Goal: Answer question/provide support

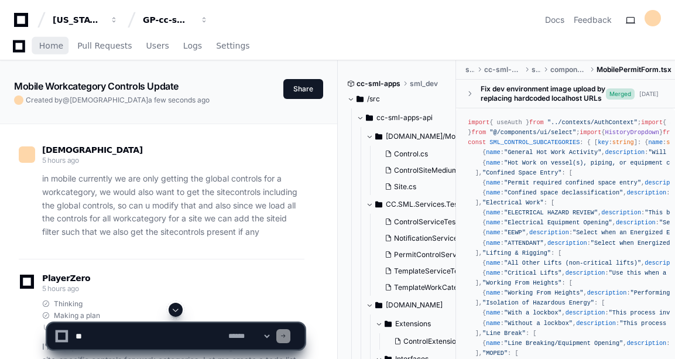
scroll to position [12334, 0]
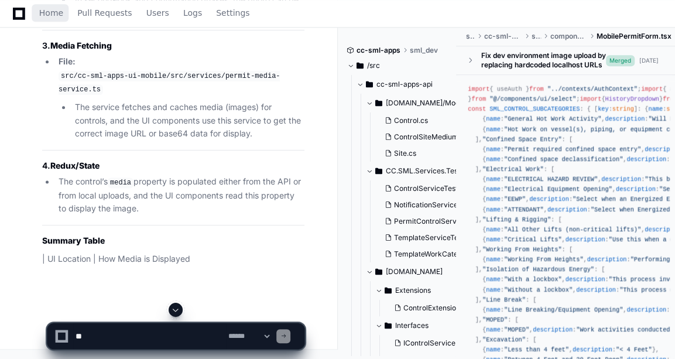
click at [40, 9] on span "Home" at bounding box center [51, 12] width 24 height 7
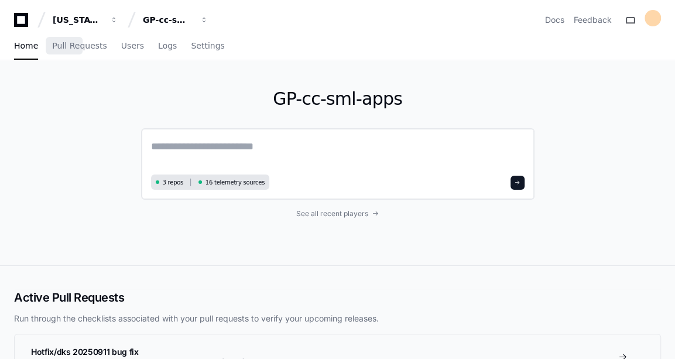
click at [271, 143] on textarea at bounding box center [338, 154] width 374 height 33
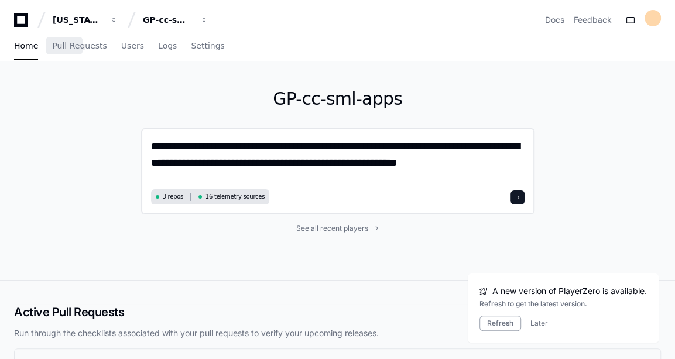
type textarea "**********"
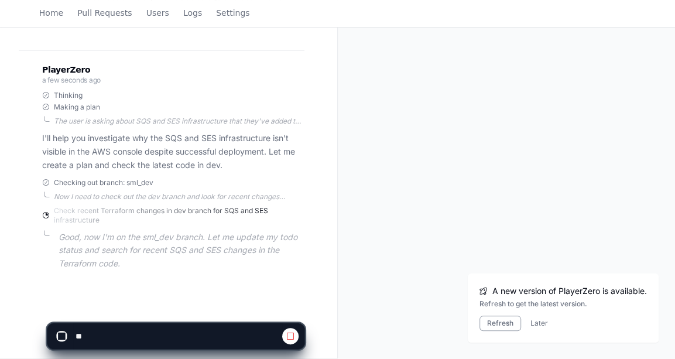
scroll to position [189, 0]
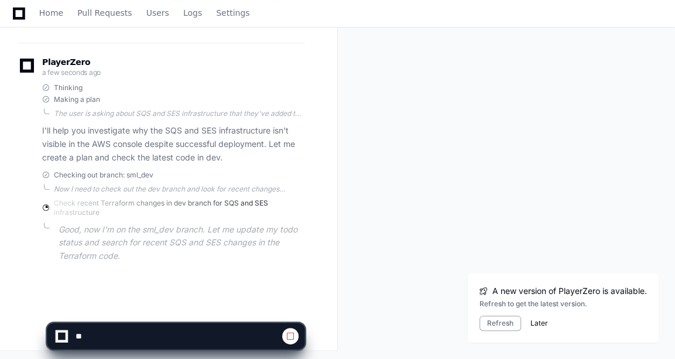
click at [533, 322] on button "Later" at bounding box center [540, 323] width 18 height 9
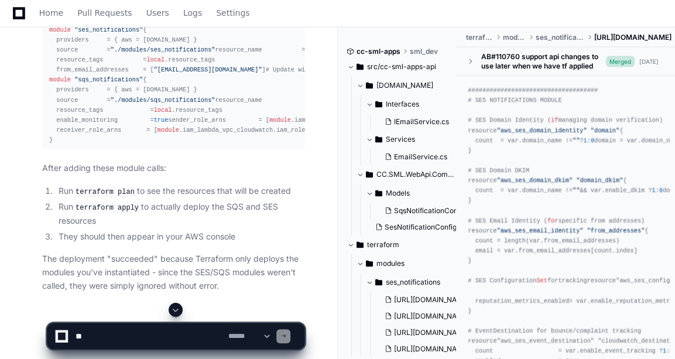
scroll to position [1293, 0]
click at [166, 73] on span ""[EMAIL_ADDRESS][DOMAIN_NAME]"" at bounding box center [208, 69] width 108 height 7
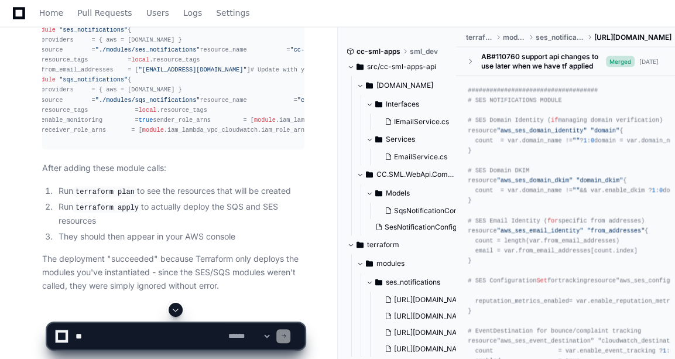
scroll to position [0, 0]
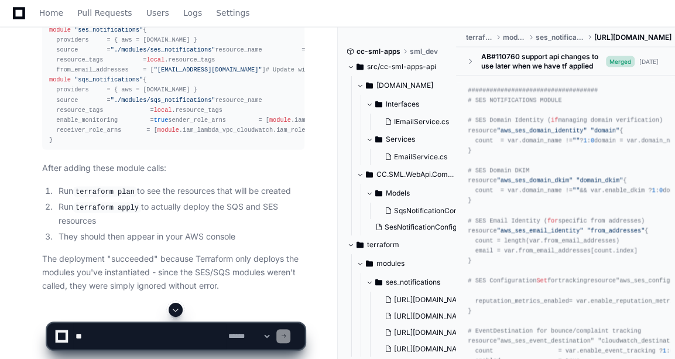
click at [154, 73] on span ""[EMAIL_ADDRESS][DOMAIN_NAME]"" at bounding box center [208, 69] width 108 height 7
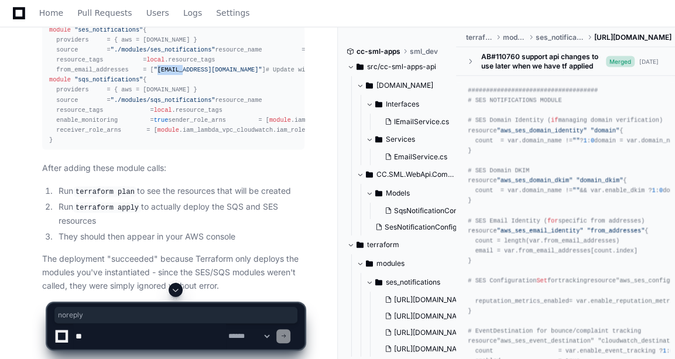
click at [154, 73] on span ""[EMAIL_ADDRESS][DOMAIN_NAME]"" at bounding box center [208, 69] width 108 height 7
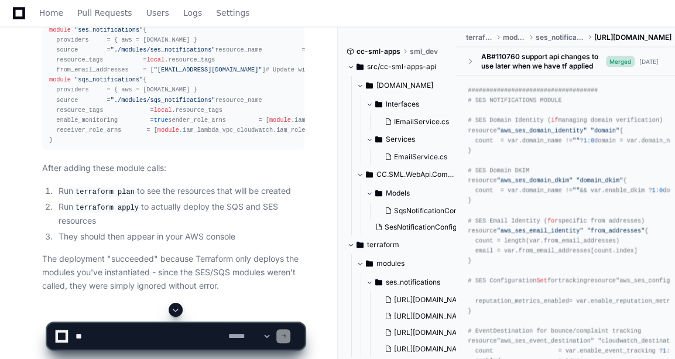
drag, startPoint x: 148, startPoint y: 141, endPoint x: 122, endPoint y: 172, distance: 40.0
click at [122, 146] on div "# SES Notifications Module module "ses_notifications" { providers = { aws = [DO…" at bounding box center [173, 80] width 248 height 131
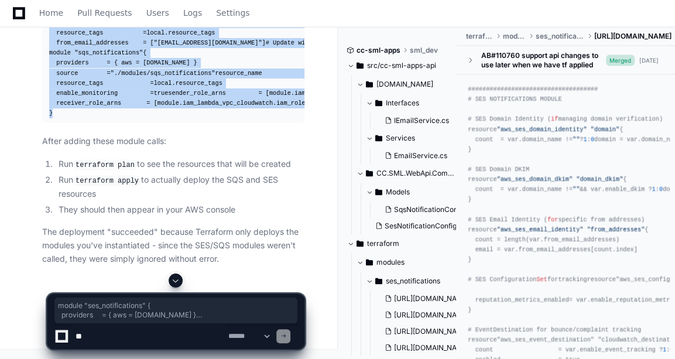
drag, startPoint x: 47, startPoint y: 32, endPoint x: 56, endPoint y: 261, distance: 228.6
click at [56, 124] on pre "# SES Notifications Module module "ses_notifications" { providers = { aws = [DO…" at bounding box center [173, 54] width 262 height 140
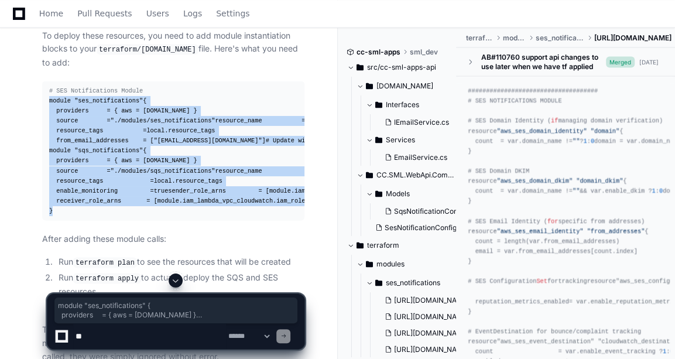
scroll to position [1222, 0]
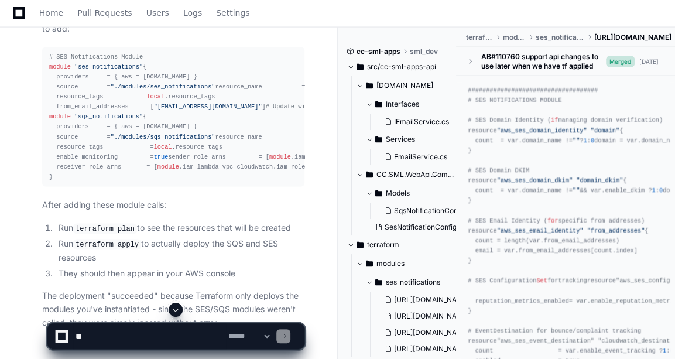
scroll to position [1254, 0]
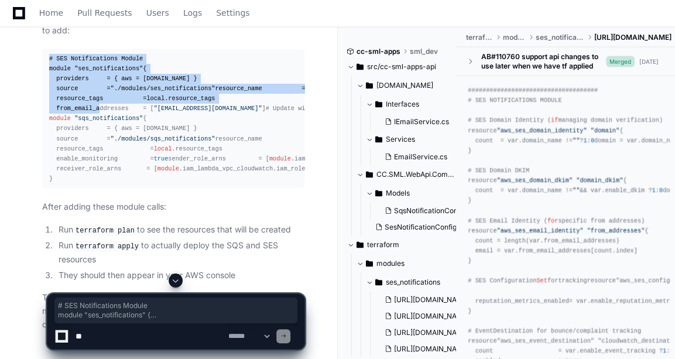
drag, startPoint x: 42, startPoint y: 98, endPoint x: 95, endPoint y: 183, distance: 100.8
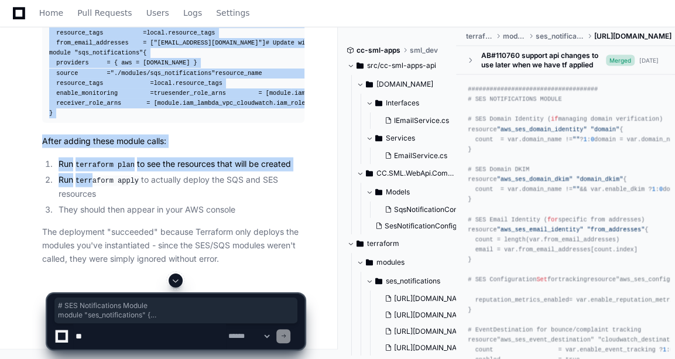
scroll to position [1464, 0]
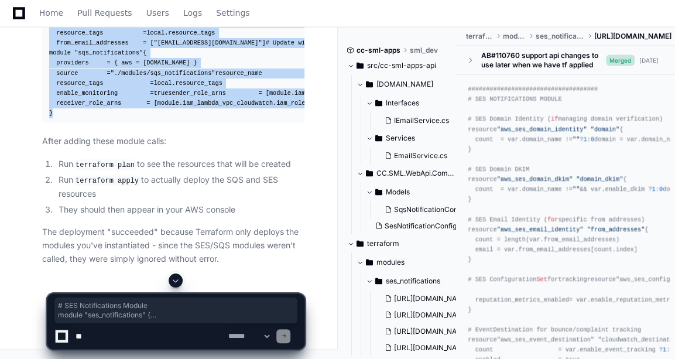
copy div "# SES Notifications Module module "ses_notifications" { providers = { aws = [DO…"
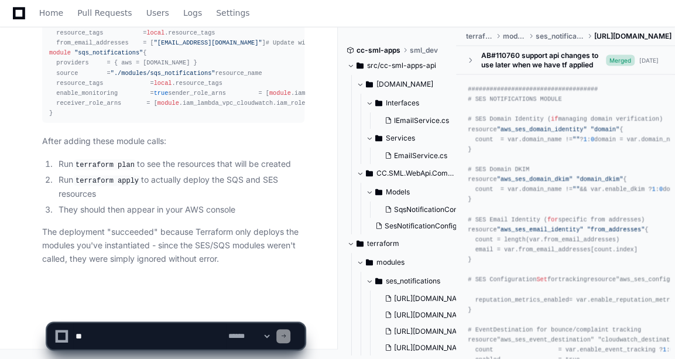
click at [177, 198] on li "Run terraform apply to actually deploy the SQS and SES resources" at bounding box center [179, 186] width 249 height 27
click at [131, 334] on textarea at bounding box center [149, 336] width 153 height 26
paste textarea "**********"
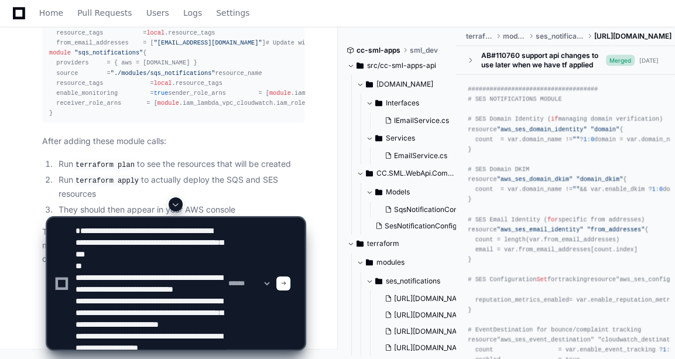
scroll to position [62, 0]
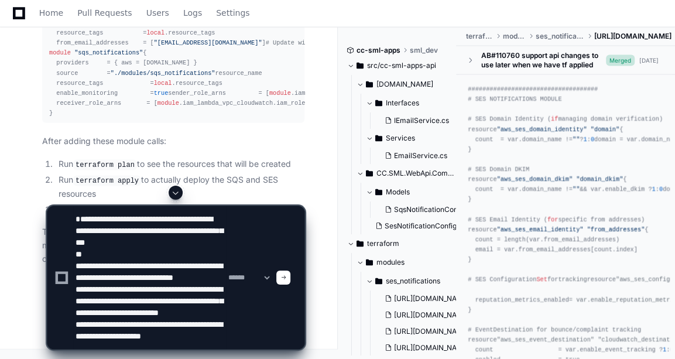
paste textarea "**********"
type textarea "**********"
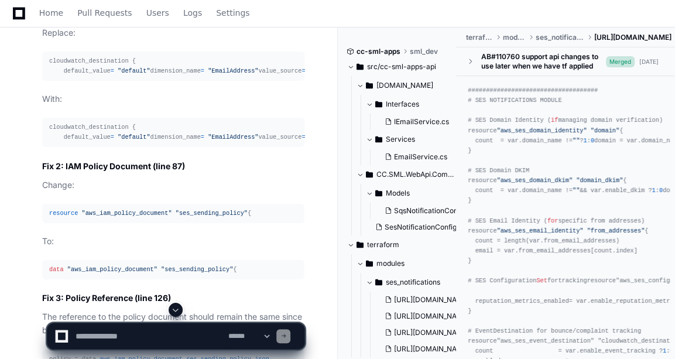
scroll to position [2425, 0]
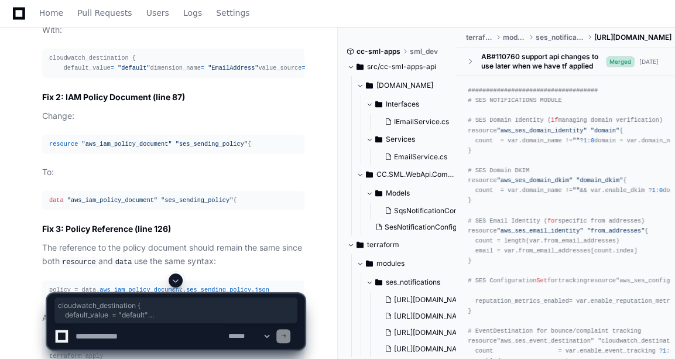
drag, startPoint x: 59, startPoint y: 261, endPoint x: 56, endPoint y: 221, distance: 39.9
click at [56, 73] on div "cloudwatch_destination { default_value = "default" dimension_name = "EmailAddre…" at bounding box center [173, 63] width 248 height 20
copy div "cloudwatch_destination { default_value = "default" dimension_name = "EmailAddre…"
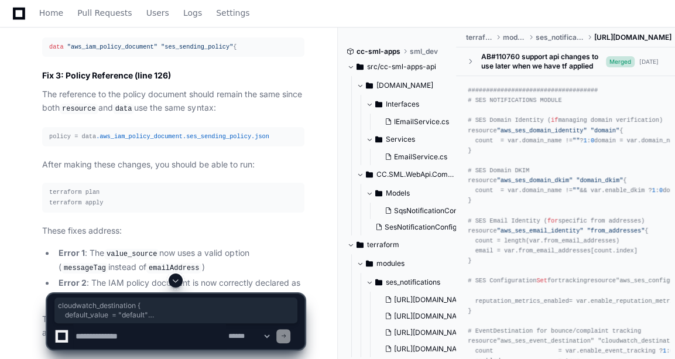
scroll to position [2614, 0]
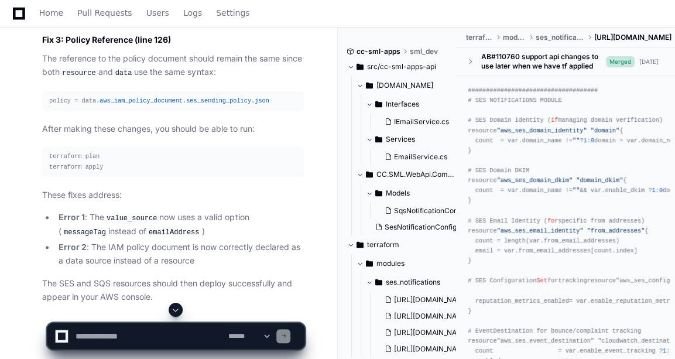
click at [85, 15] on span ""aws_iam_policy_document"" at bounding box center [112, 11] width 90 height 7
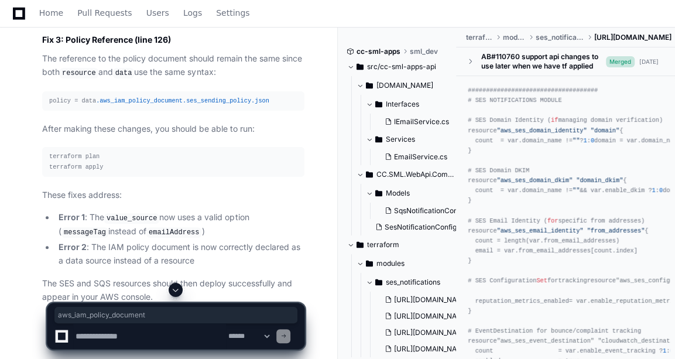
click at [85, 15] on span ""aws_iam_policy_document"" at bounding box center [112, 11] width 90 height 7
copy article "data "aws_iam_policy_document" "ses_sending_policy" {"
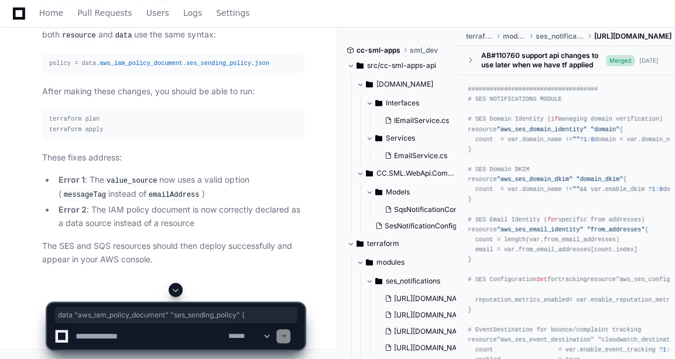
scroll to position [2779, 0]
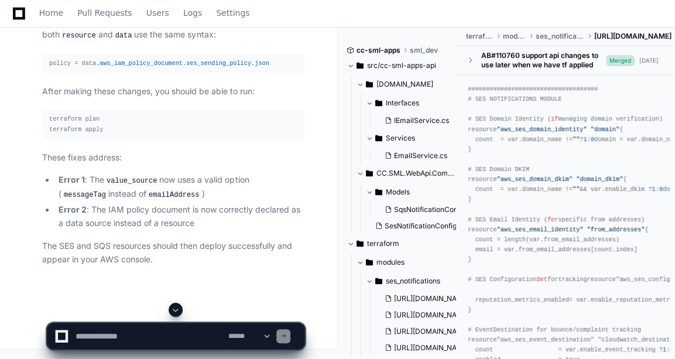
click at [96, 67] on span ".aws_iam_policy_document" at bounding box center [139, 63] width 87 height 7
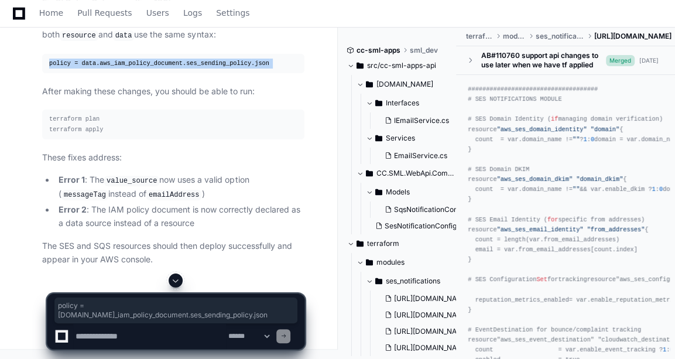
copy article "policy = data .aws_iam_policy_document .ses_sending_policy .json"
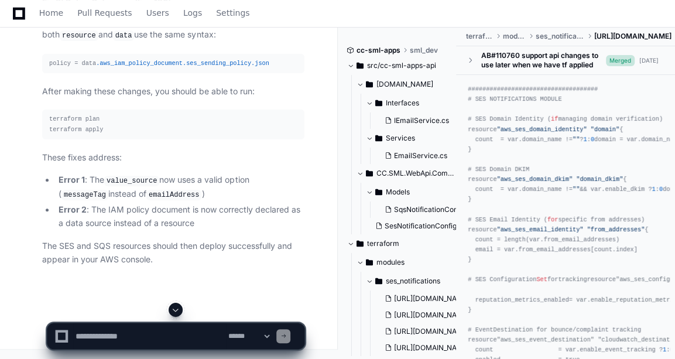
click at [11, 305] on div "**********" at bounding box center [337, 331] width 675 height 56
paste textarea "**********"
click at [108, 340] on textarea at bounding box center [149, 336] width 153 height 26
type textarea "**********"
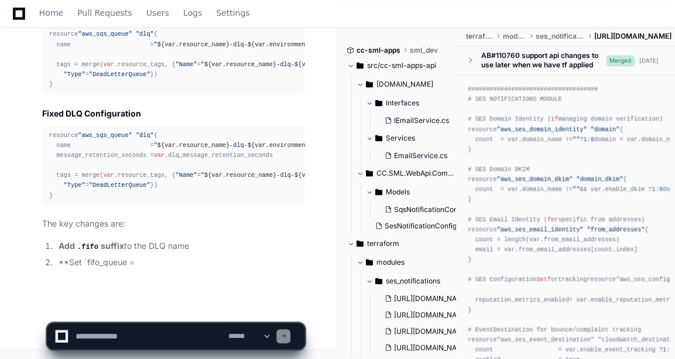
scroll to position [3615, 0]
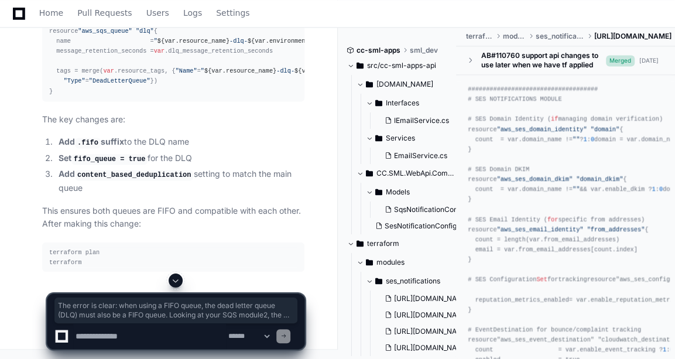
drag, startPoint x: 51, startPoint y: 160, endPoint x: 37, endPoint y: 211, distance: 52.7
click at [37, 211] on div "Thinking [URL][DOMAIN_NAME] 2 The error is clear - the dead letter queue (DLQ) …" at bounding box center [162, 11] width 286 height 521
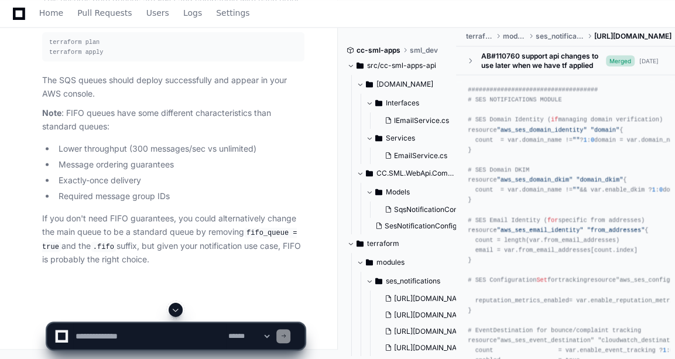
scroll to position [3507, 0]
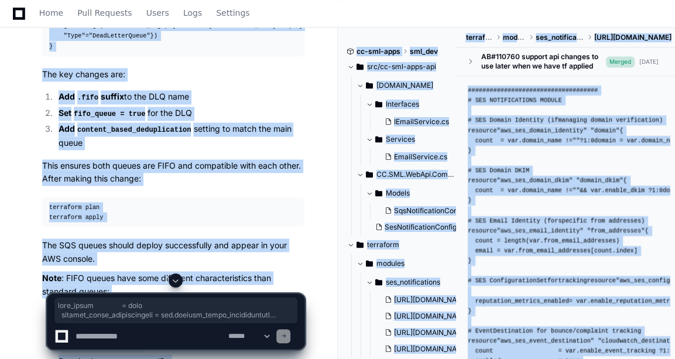
drag, startPoint x: 54, startPoint y: 305, endPoint x: 47, endPoint y: 223, distance: 82.2
click at [47, 56] on pre "resource "aws_sqs_queue" "dlq" { name = " ${var.resource_name} -dlq- ${var.envi…" at bounding box center [173, 17] width 262 height 80
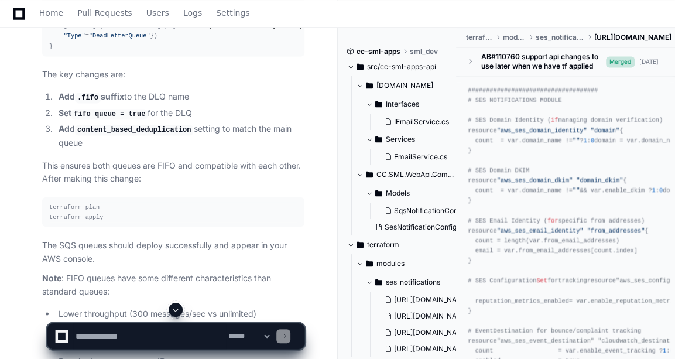
click at [49, 52] on div "resource "aws_sqs_queue" "dlq" { name = " ${var.resource_name} -dlq- ${var.envi…" at bounding box center [173, 16] width 248 height 70
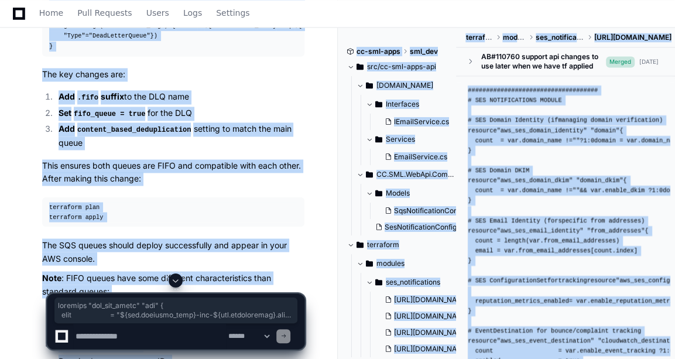
drag, startPoint x: 49, startPoint y: 206, endPoint x: 64, endPoint y: 287, distance: 82.8
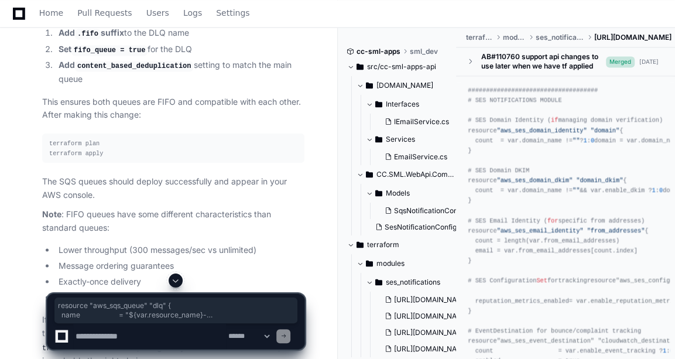
drag, startPoint x: 57, startPoint y: 242, endPoint x: 49, endPoint y: 143, distance: 99.4
copy div "resource "aws_sqs_queue" "dlq" { name = " ${var.resource_name} -dlq- ${var.envi…"
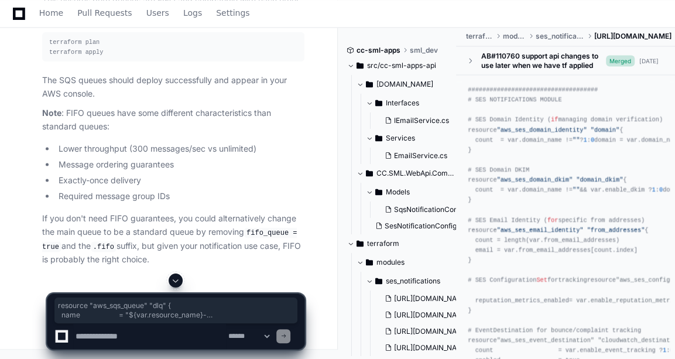
scroll to position [3820, 0]
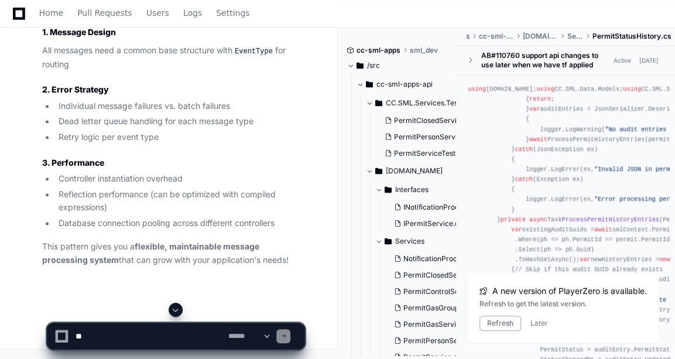
scroll to position [39828, 0]
drag, startPoint x: 53, startPoint y: 20, endPoint x: 336, endPoint y: 358, distance: 440.6
click at [53, 20] on link "Home" at bounding box center [51, 13] width 24 height 27
